Goal: Task Accomplishment & Management: Manage account settings

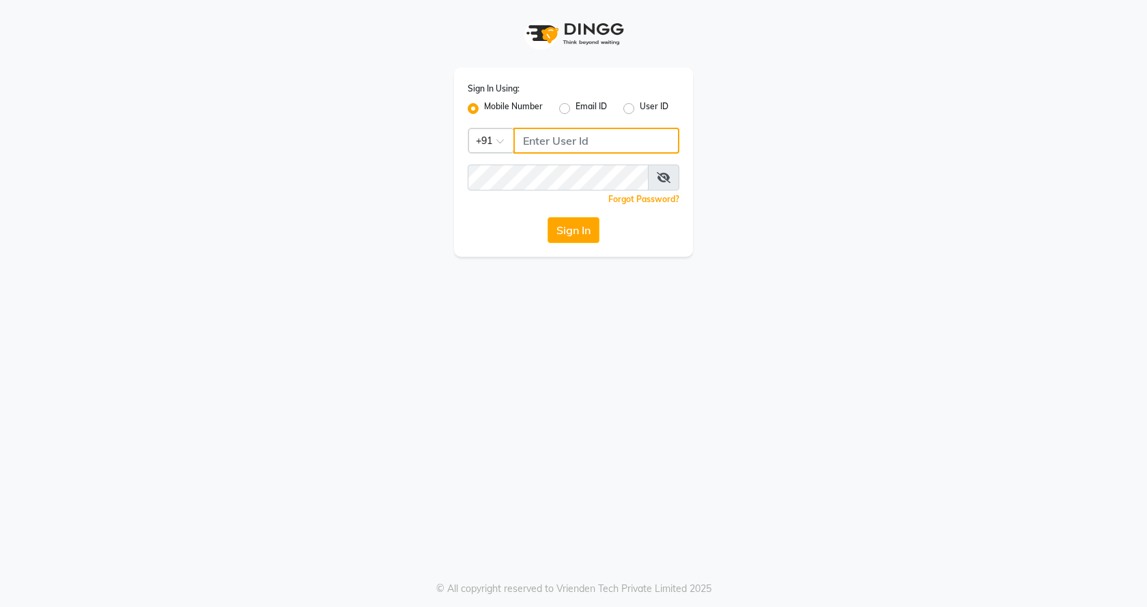
type input "7888023491"
click at [640, 106] on label "User ID" at bounding box center [654, 108] width 29 height 16
click at [640, 106] on input "User ID" at bounding box center [644, 104] width 9 height 9
radio input "true"
radio input "false"
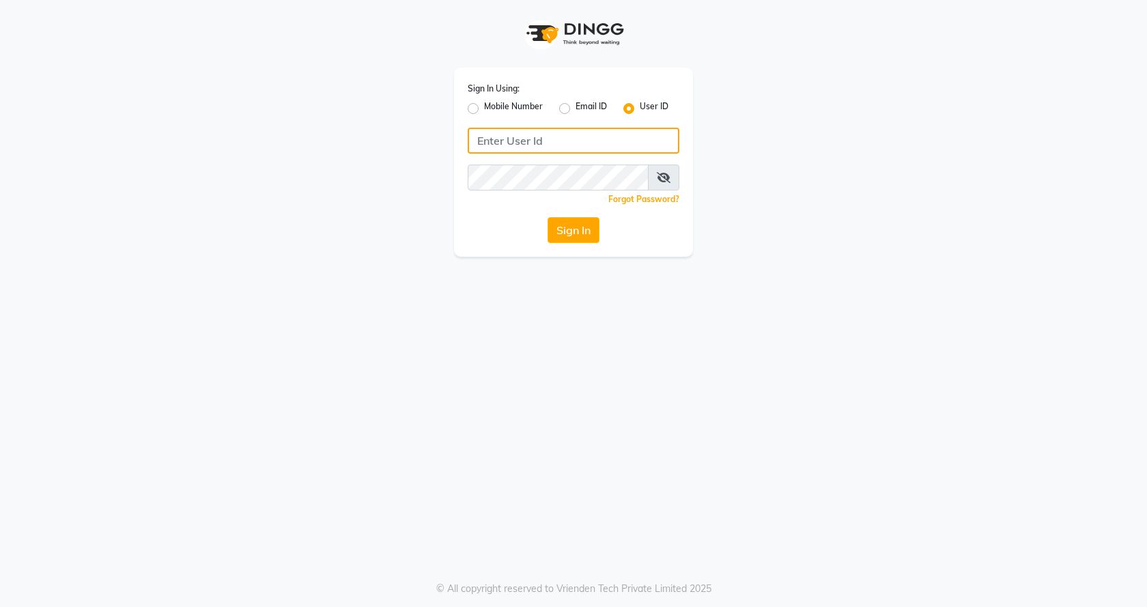
click at [621, 139] on input "Username" at bounding box center [574, 141] width 212 height 26
type input "pratiksalon123"
click at [420, 234] on div "Sign In Using: Mobile Number Email ID User ID pratiksalon123 Remember me Forgot…" at bounding box center [573, 128] width 778 height 257
click at [578, 225] on button "Sign In" at bounding box center [573, 230] width 52 height 26
